Goal: Check status: Check status

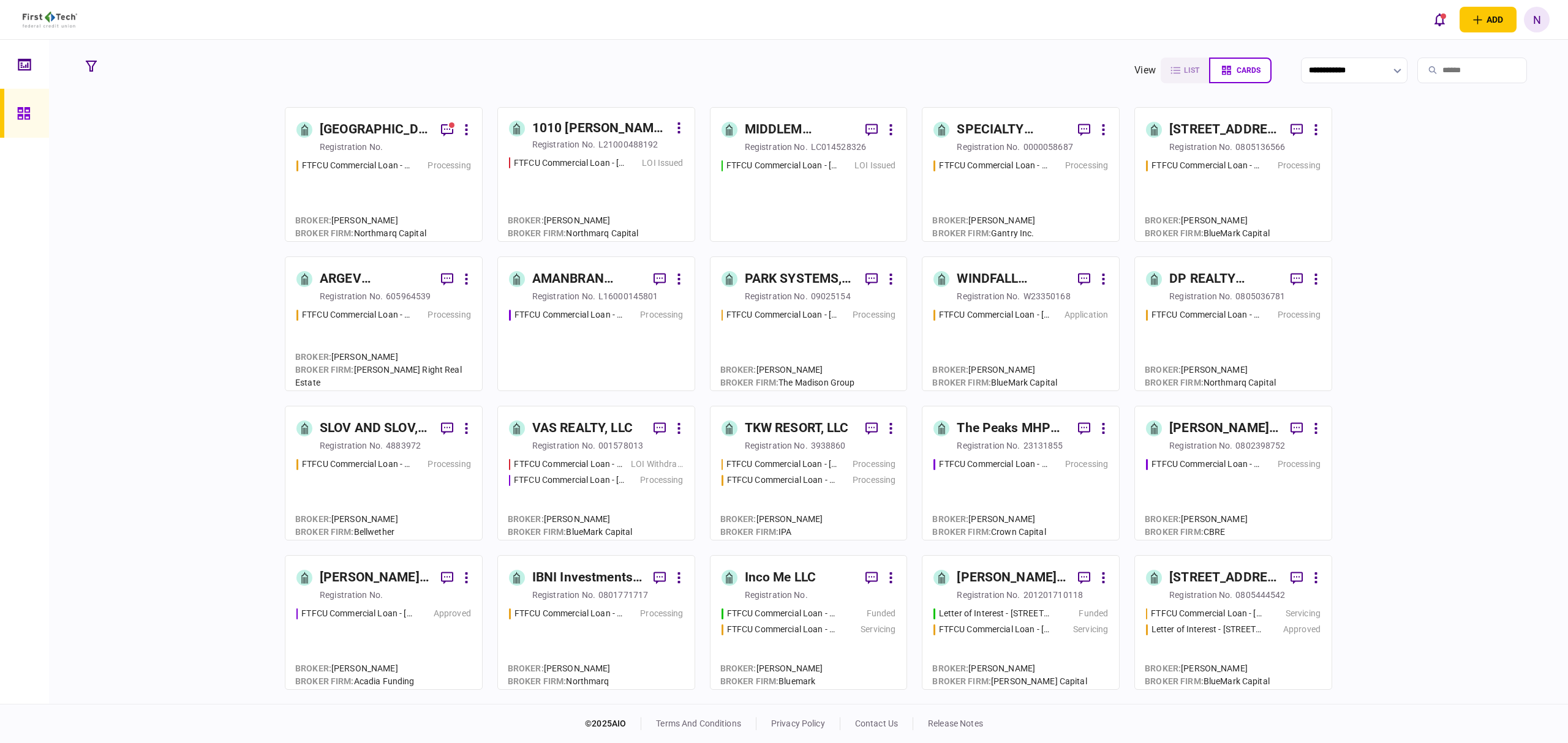
scroll to position [81, 0]
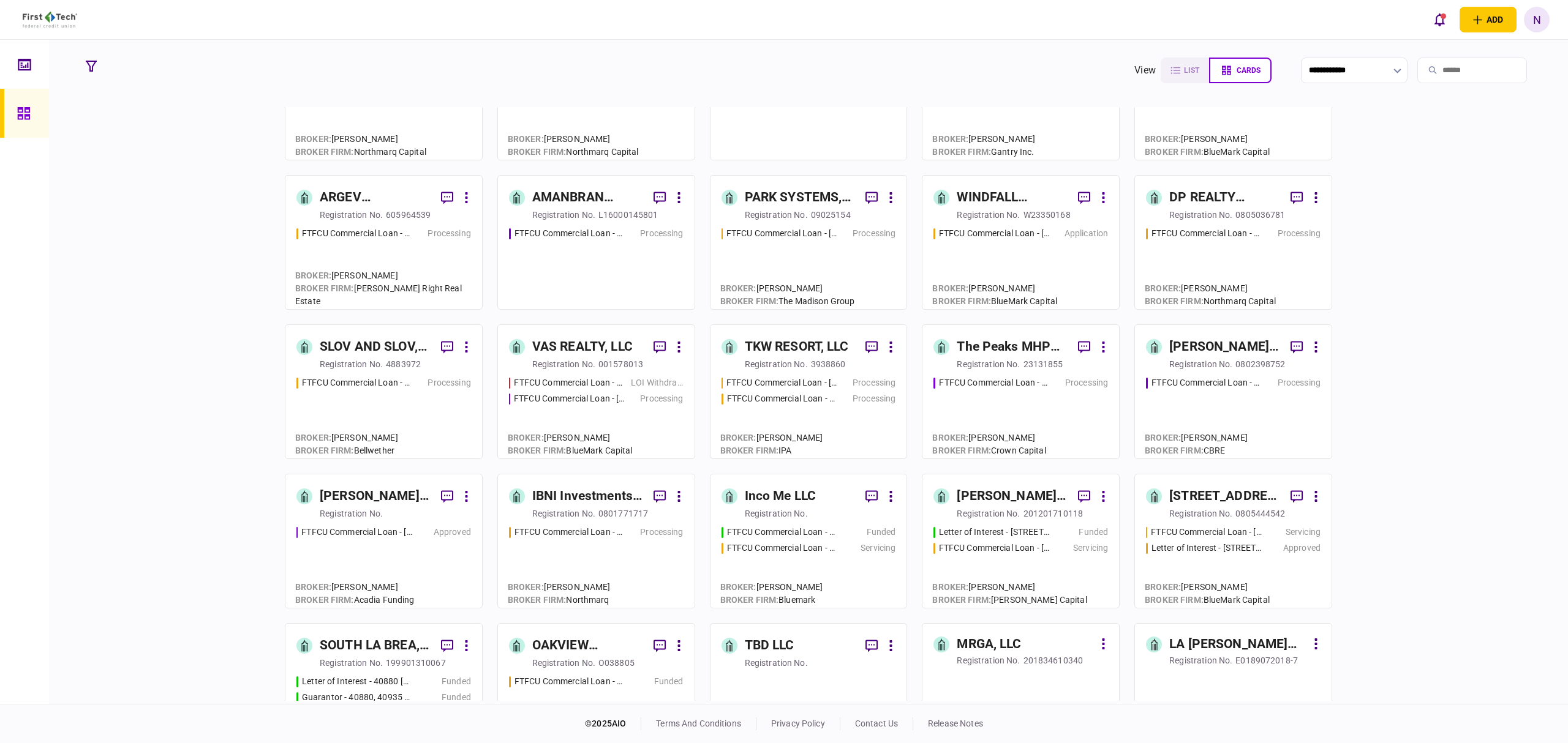
click at [1189, 212] on div "registration no." at bounding box center [1201, 215] width 63 height 12
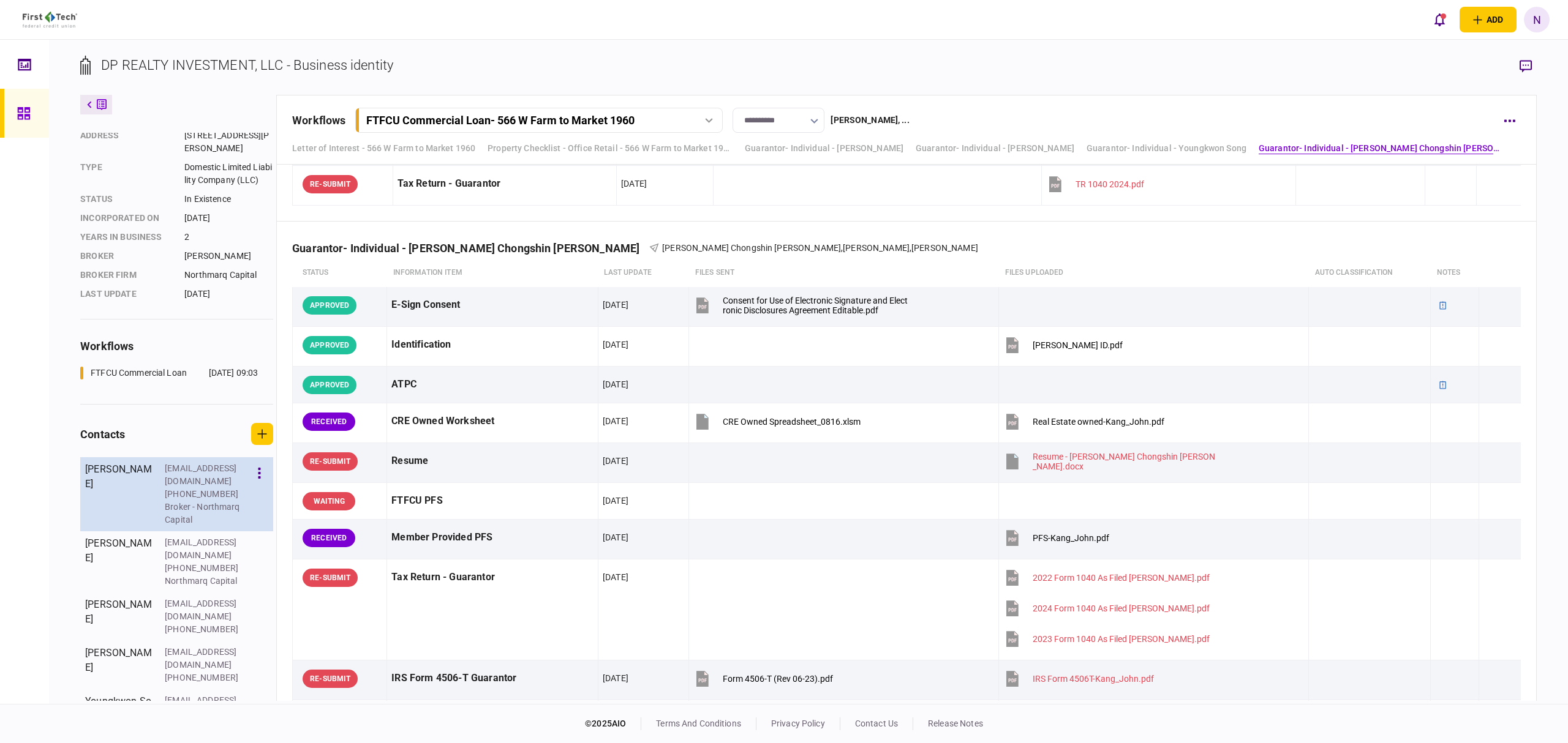
scroll to position [107, 0]
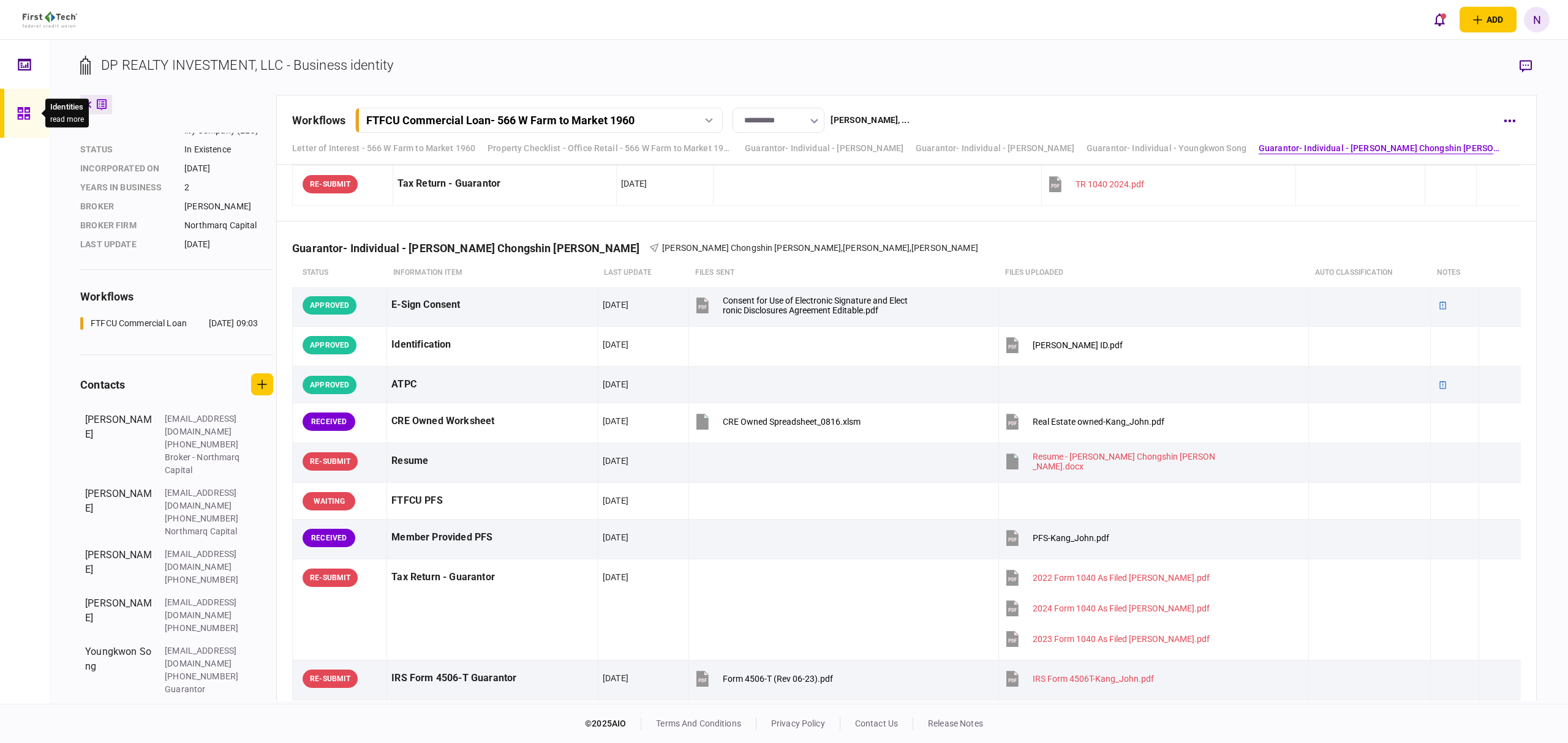
click at [27, 108] on icon at bounding box center [24, 114] width 12 height 12
